Goal: Book appointment/travel/reservation

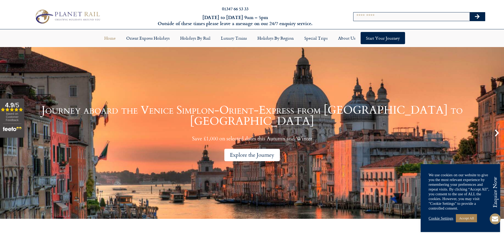
click at [252, 150] on div "Explore the Journey" at bounding box center [252, 155] width 56 height 12
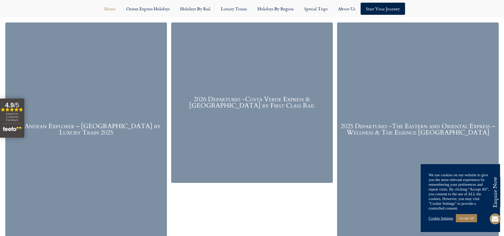
scroll to position [714, 0]
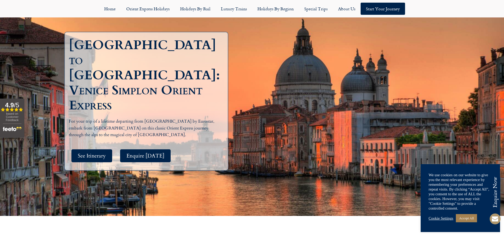
scroll to position [26, 0]
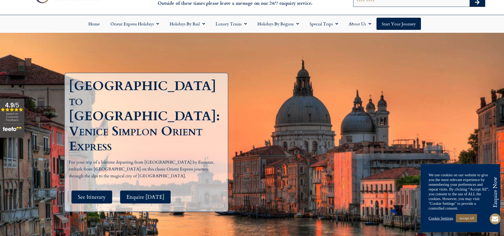
drag, startPoint x: 472, startPoint y: 218, endPoint x: 445, endPoint y: 206, distance: 29.6
click at [471, 218] on link "Accept All" at bounding box center [465, 218] width 21 height 8
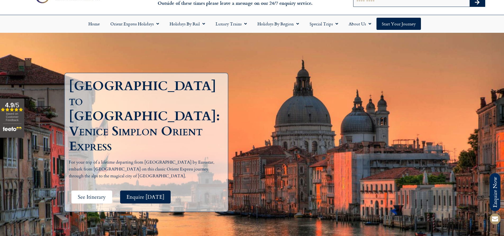
click at [93, 194] on span "See Itinerary" at bounding box center [92, 197] width 28 height 7
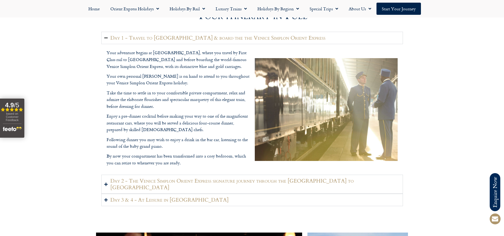
scroll to position [702, 0]
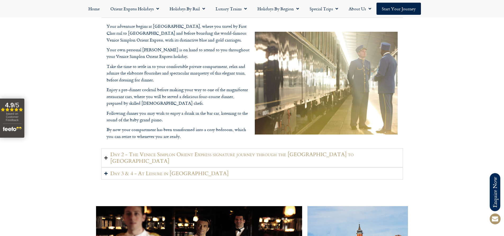
click at [122, 154] on h2 "Day 2 - The Venice Simplon Orient Express signature journey through the Swiss A…" at bounding box center [254, 157] width 289 height 13
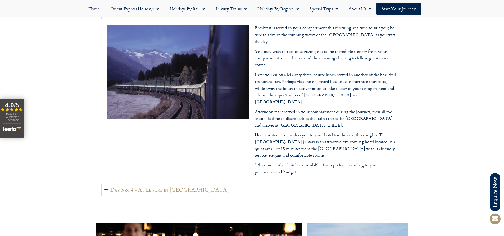
scroll to position [728, 0]
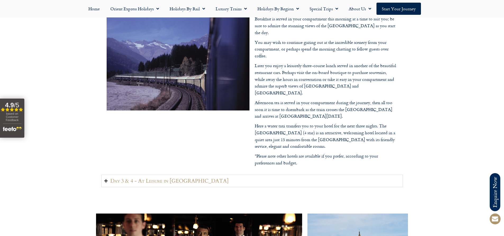
click at [169, 178] on h2 "Day 3 & 4 - At Leisure in Venice" at bounding box center [169, 181] width 118 height 7
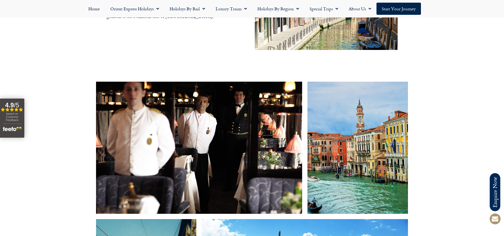
scroll to position [834, 0]
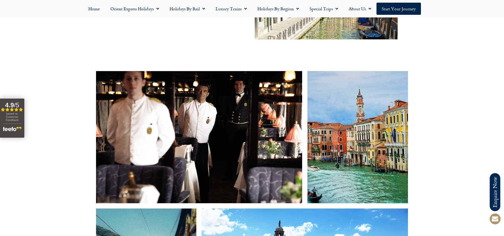
drag, startPoint x: 311, startPoint y: 69, endPoint x: 279, endPoint y: 90, distance: 37.9
click at [279, 90] on img at bounding box center [199, 137] width 206 height 132
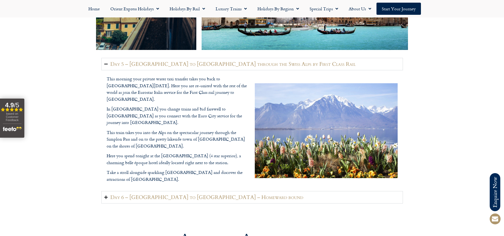
scroll to position [1151, 0]
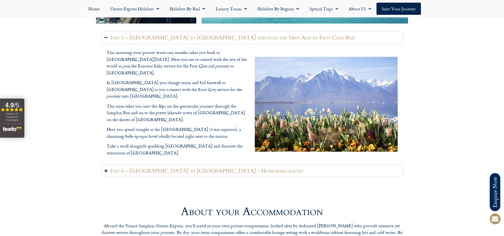
click at [155, 168] on h2 "Day 6 – Montreux to London – Homeward bound" at bounding box center [206, 171] width 193 height 7
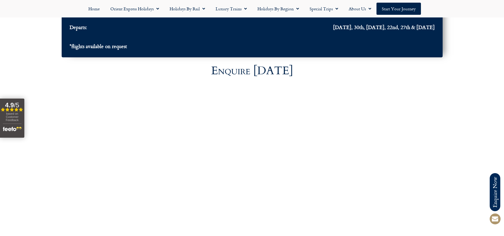
scroll to position [1865, 0]
